Goal: Communication & Community: Share content

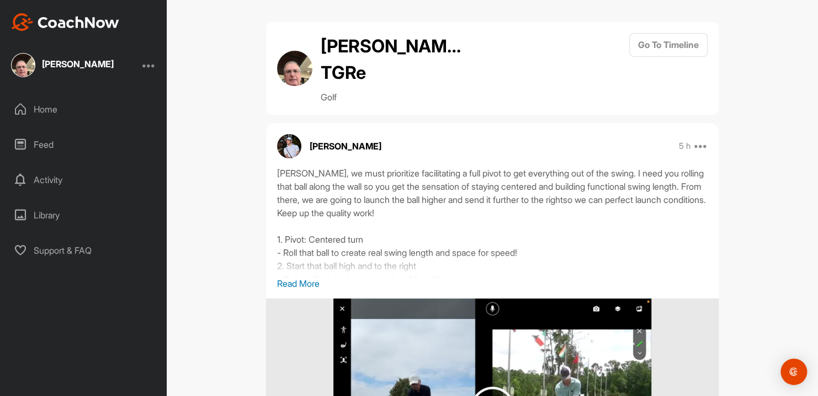
click at [307, 283] on p "Read More" at bounding box center [492, 283] width 431 height 13
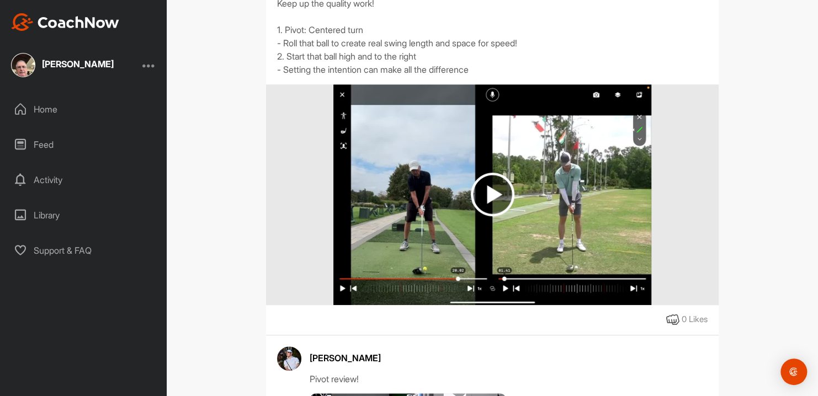
scroll to position [243, 0]
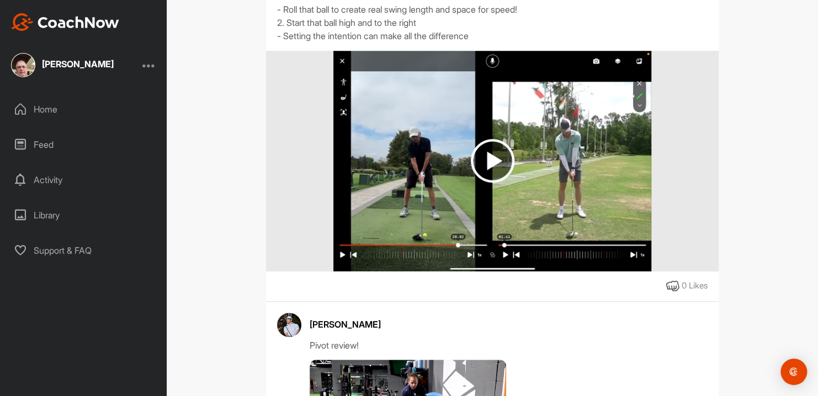
click at [485, 164] on img at bounding box center [493, 161] width 44 height 44
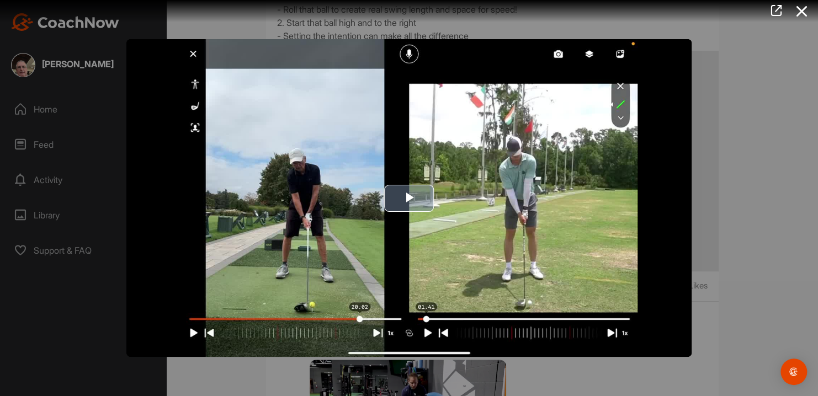
click at [409, 198] on span "Video Player" at bounding box center [409, 198] width 0 height 0
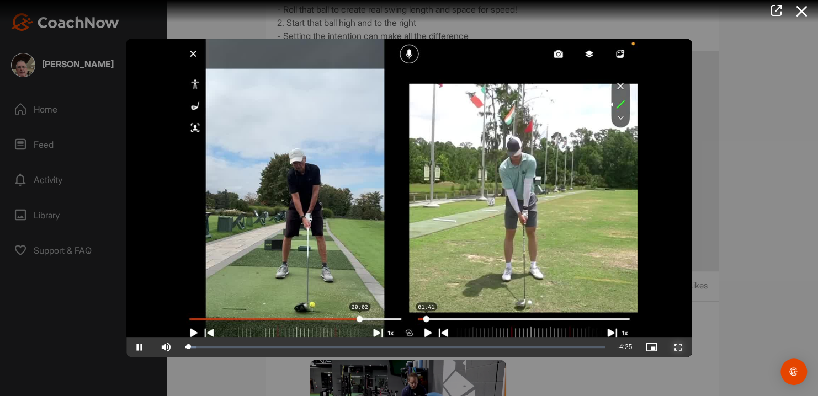
click at [679, 347] on span "Video Player" at bounding box center [678, 347] width 26 height 0
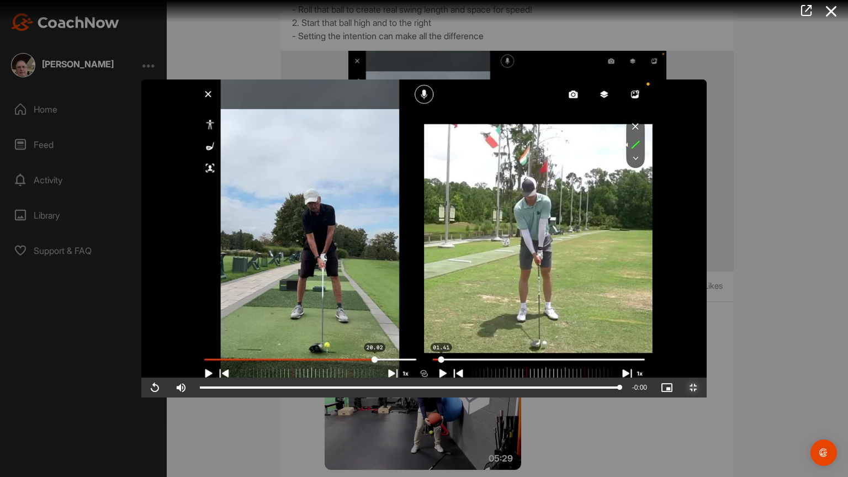
click at [707, 388] on span "Video Player" at bounding box center [693, 388] width 26 height 0
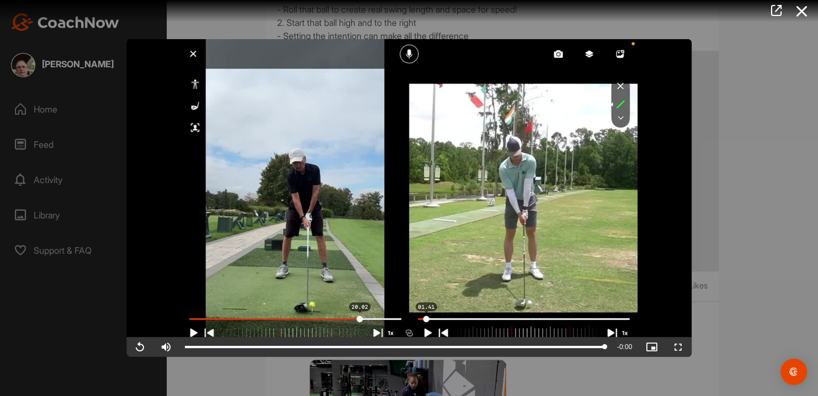
click at [734, 277] on div at bounding box center [409, 198] width 818 height 396
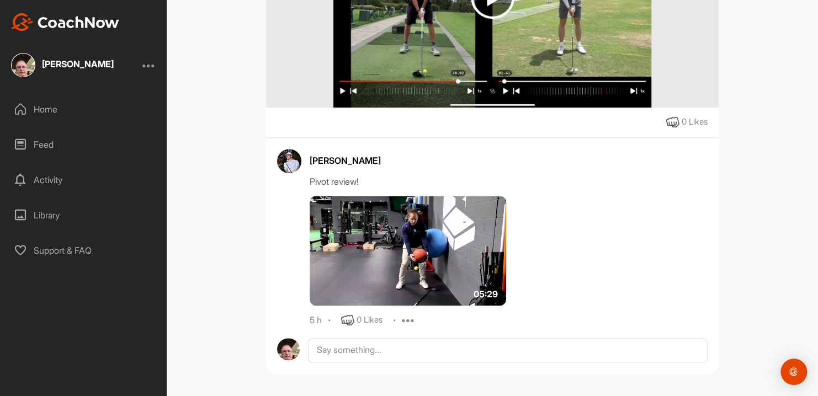
scroll to position [409, 0]
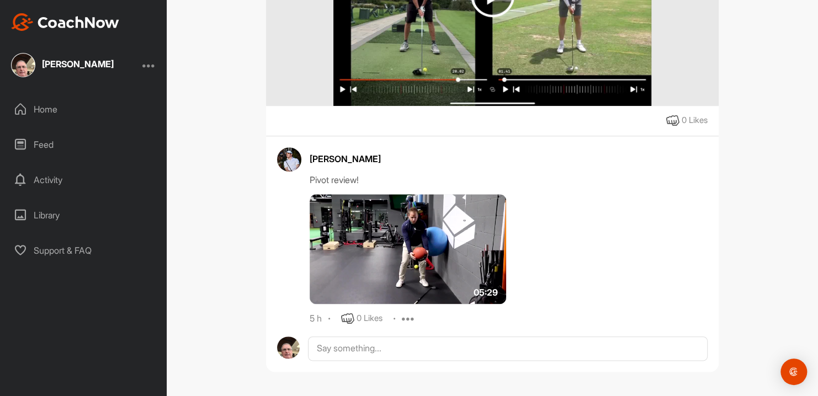
click at [413, 253] on img at bounding box center [408, 249] width 197 height 110
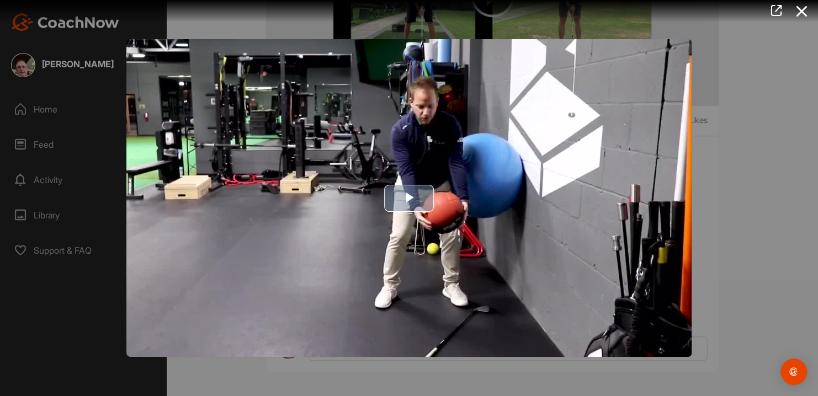
click at [409, 198] on span "Video Player" at bounding box center [409, 198] width 0 height 0
click at [757, 293] on div at bounding box center [409, 198] width 818 height 396
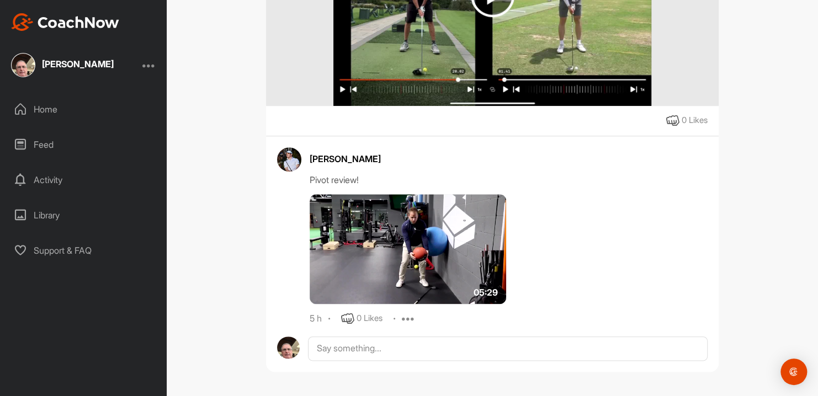
click at [410, 253] on img at bounding box center [408, 249] width 197 height 110
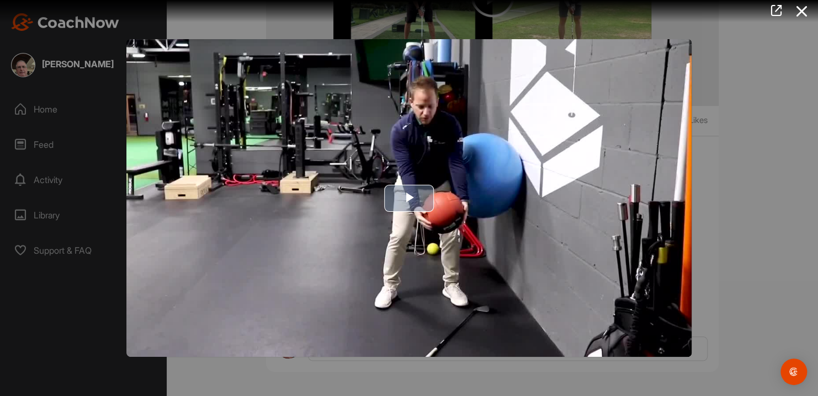
click at [409, 198] on span "Video Player" at bounding box center [409, 198] width 0 height 0
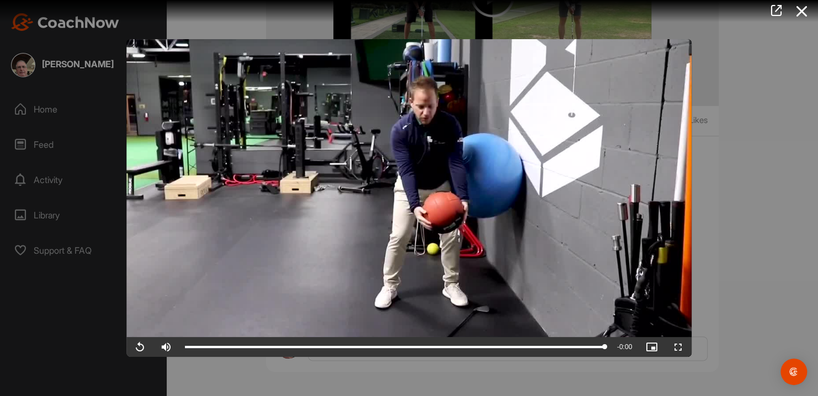
click at [721, 229] on div at bounding box center [409, 198] width 818 height 396
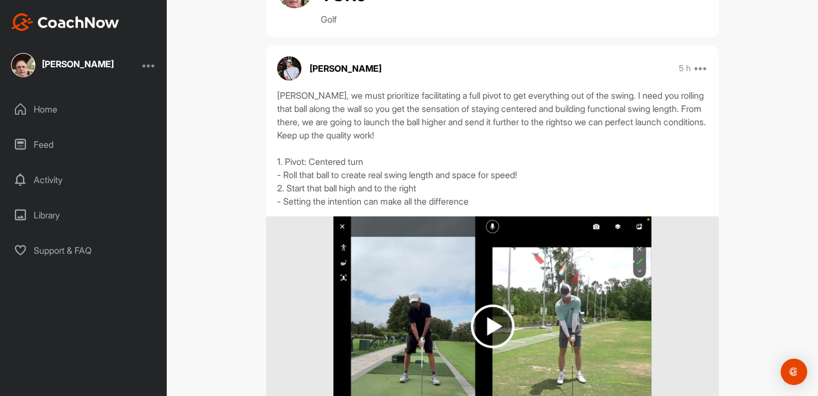
scroll to position [0, 0]
